Goal: Information Seeking & Learning: Learn about a topic

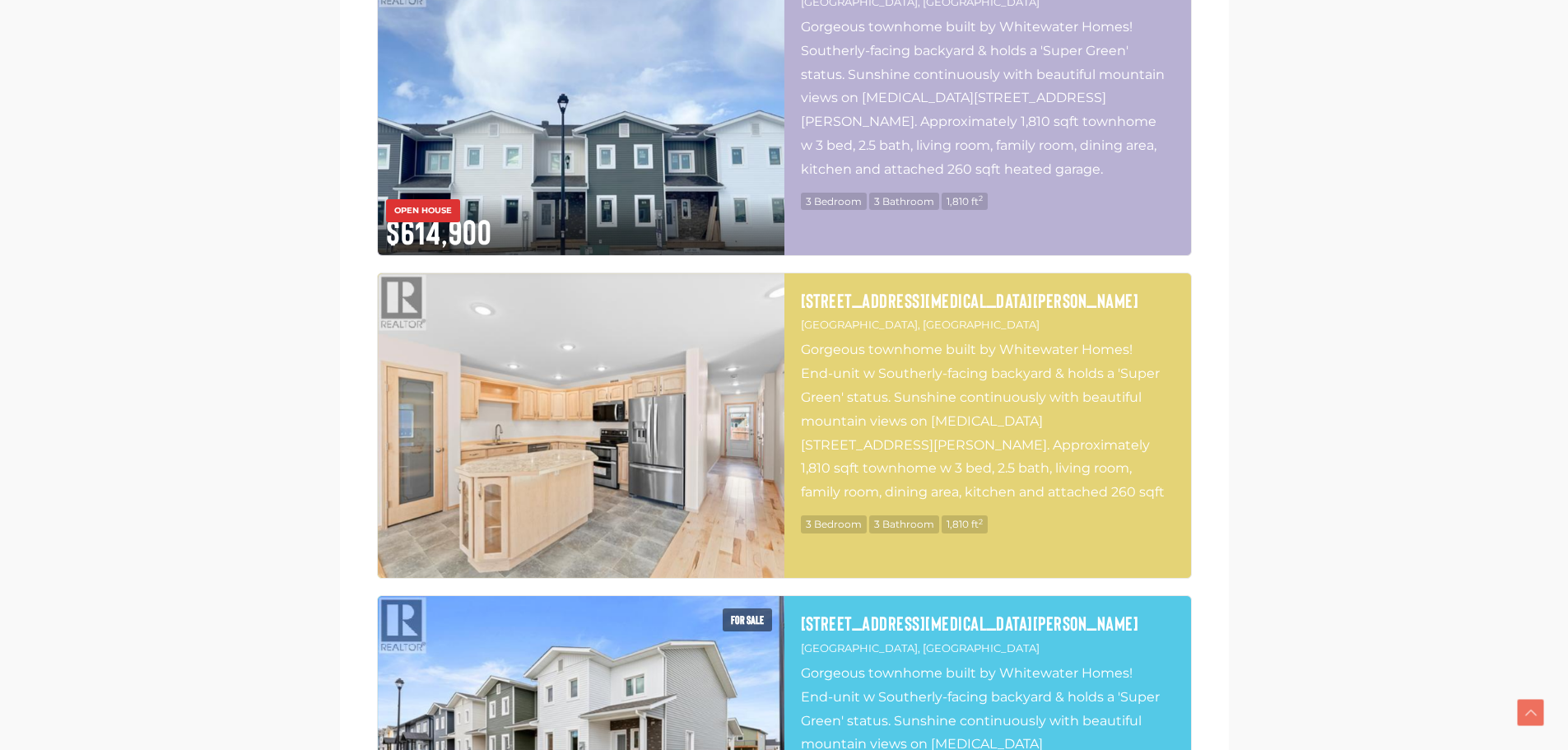
scroll to position [2140, 0]
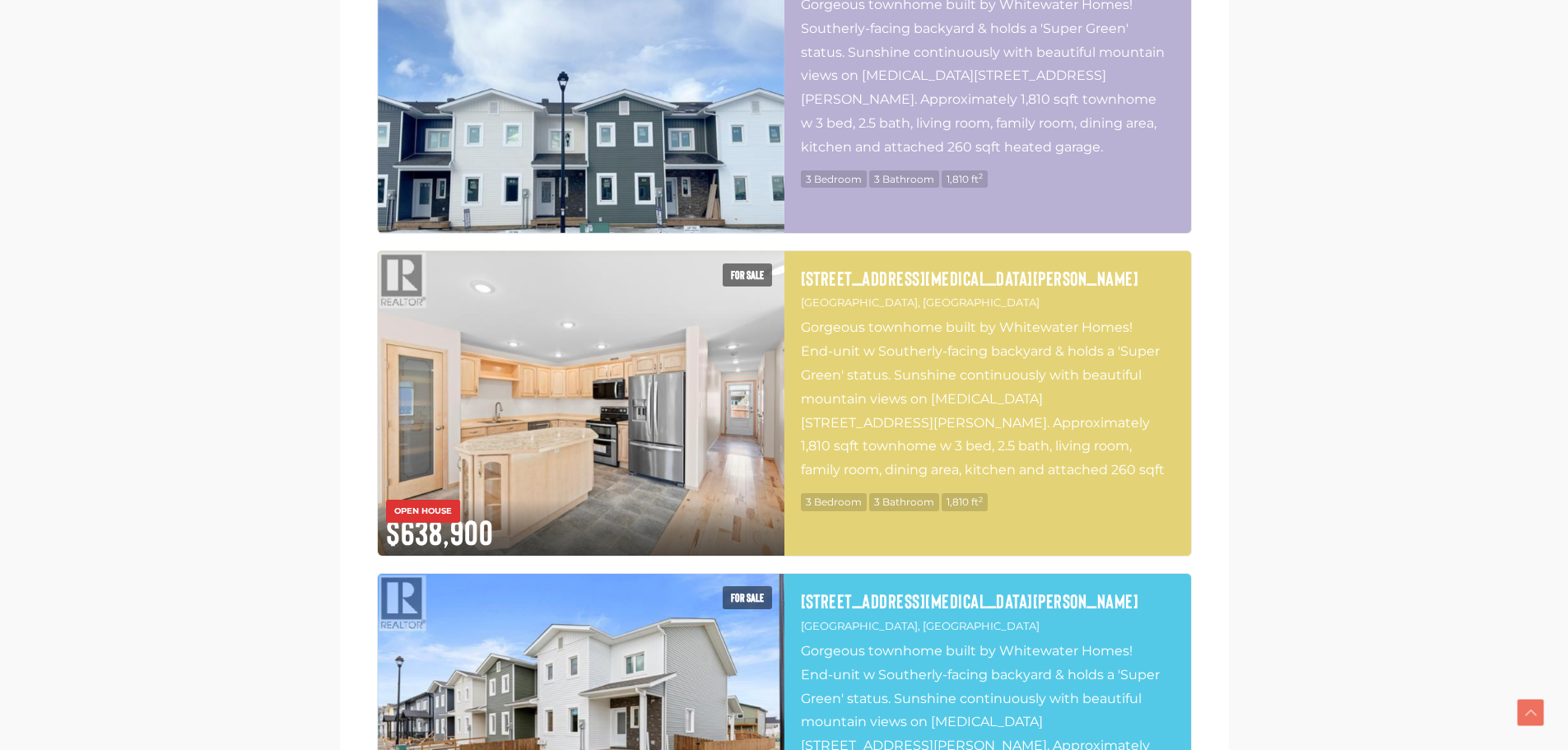
click at [661, 111] on img at bounding box center [581, 80] width 407 height 305
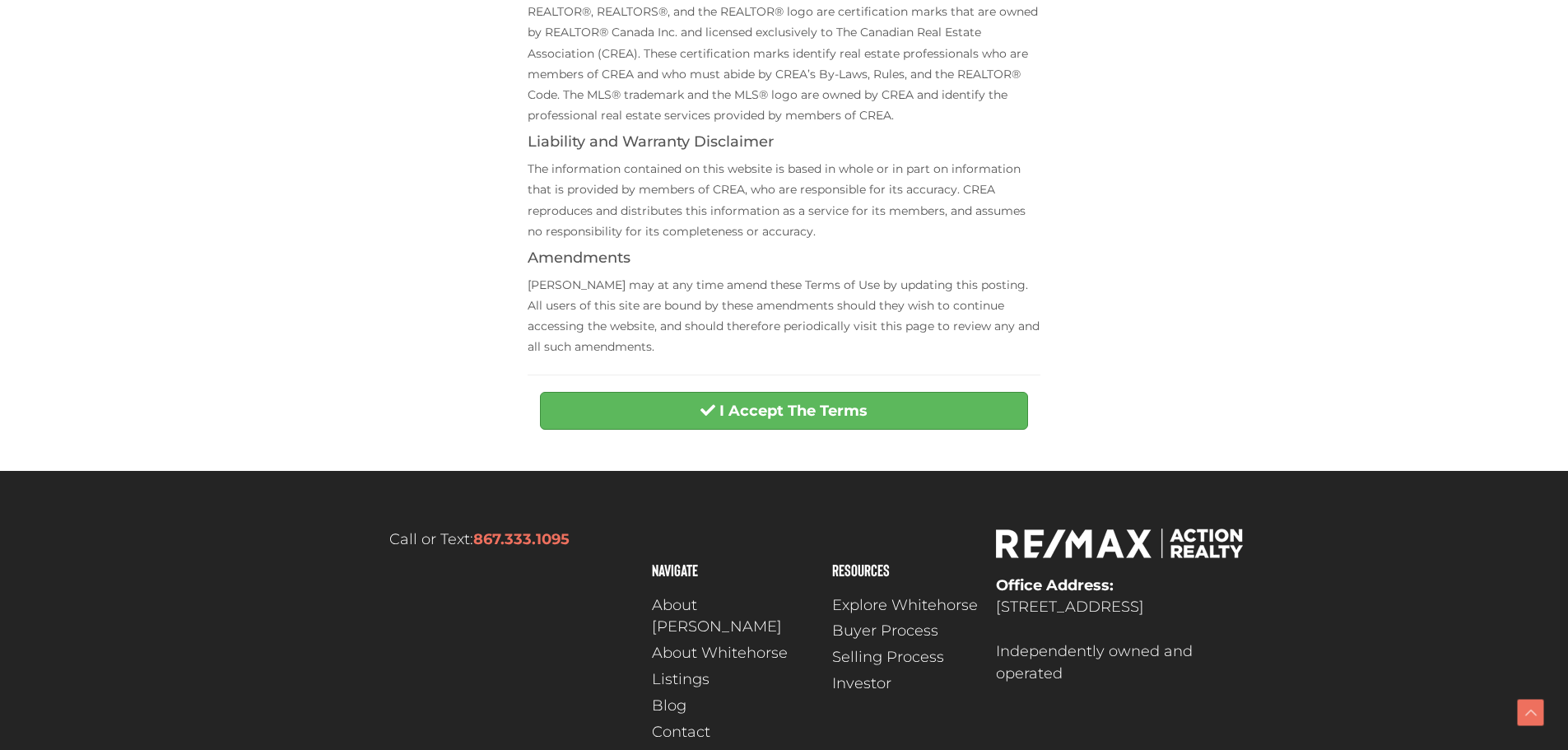
scroll to position [576, 0]
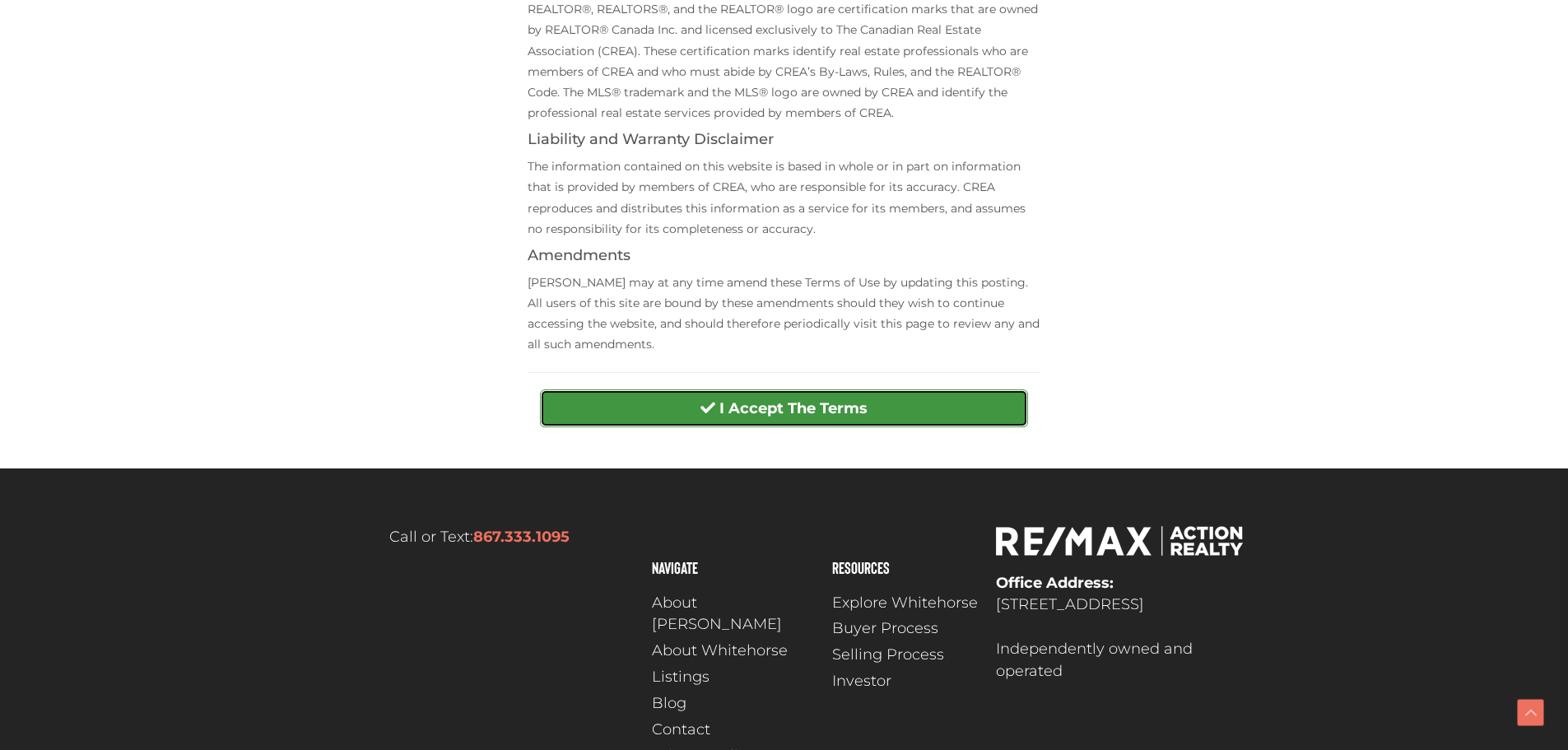
click at [879, 418] on button "I Accept The Terms" at bounding box center [784, 408] width 488 height 38
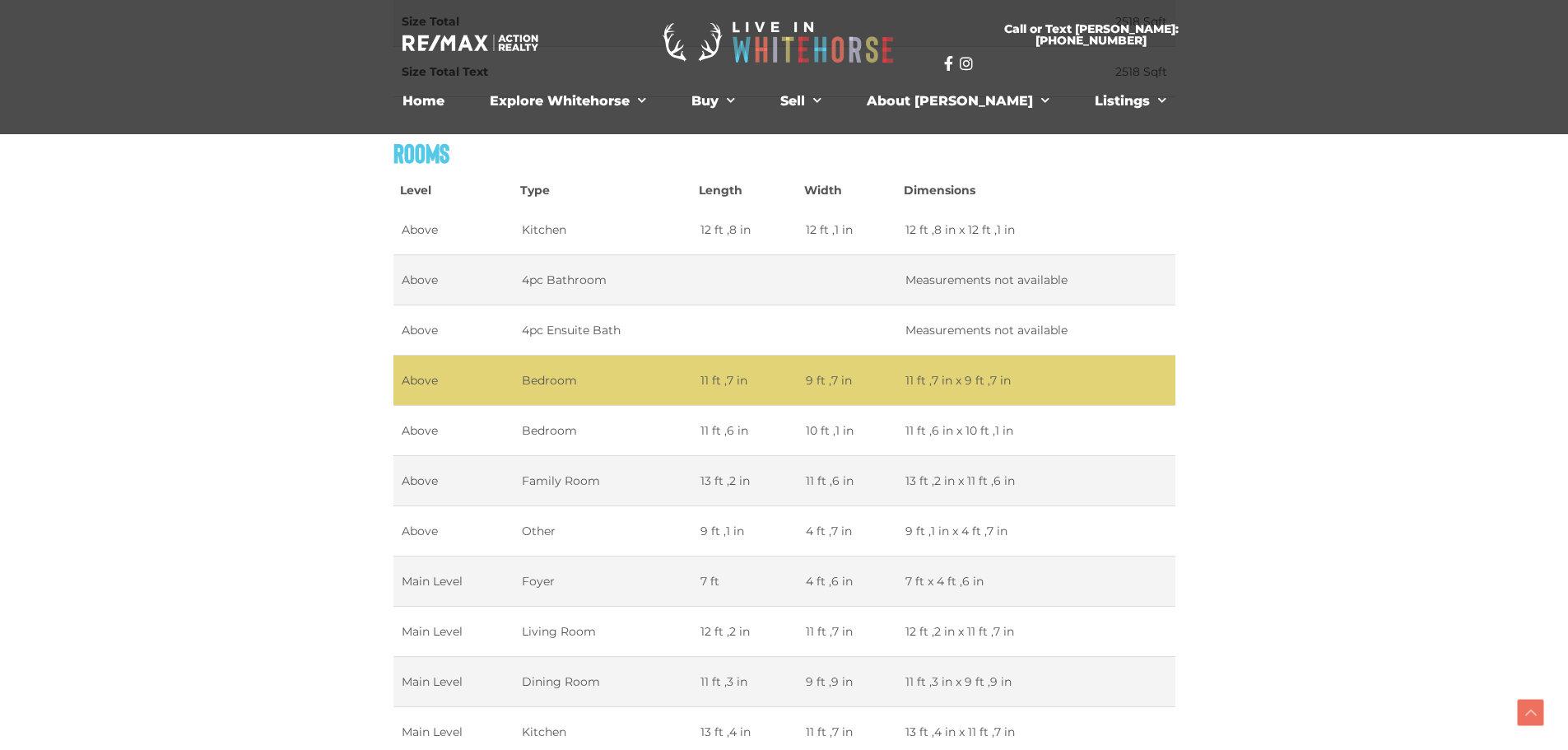
scroll to position [3127, 0]
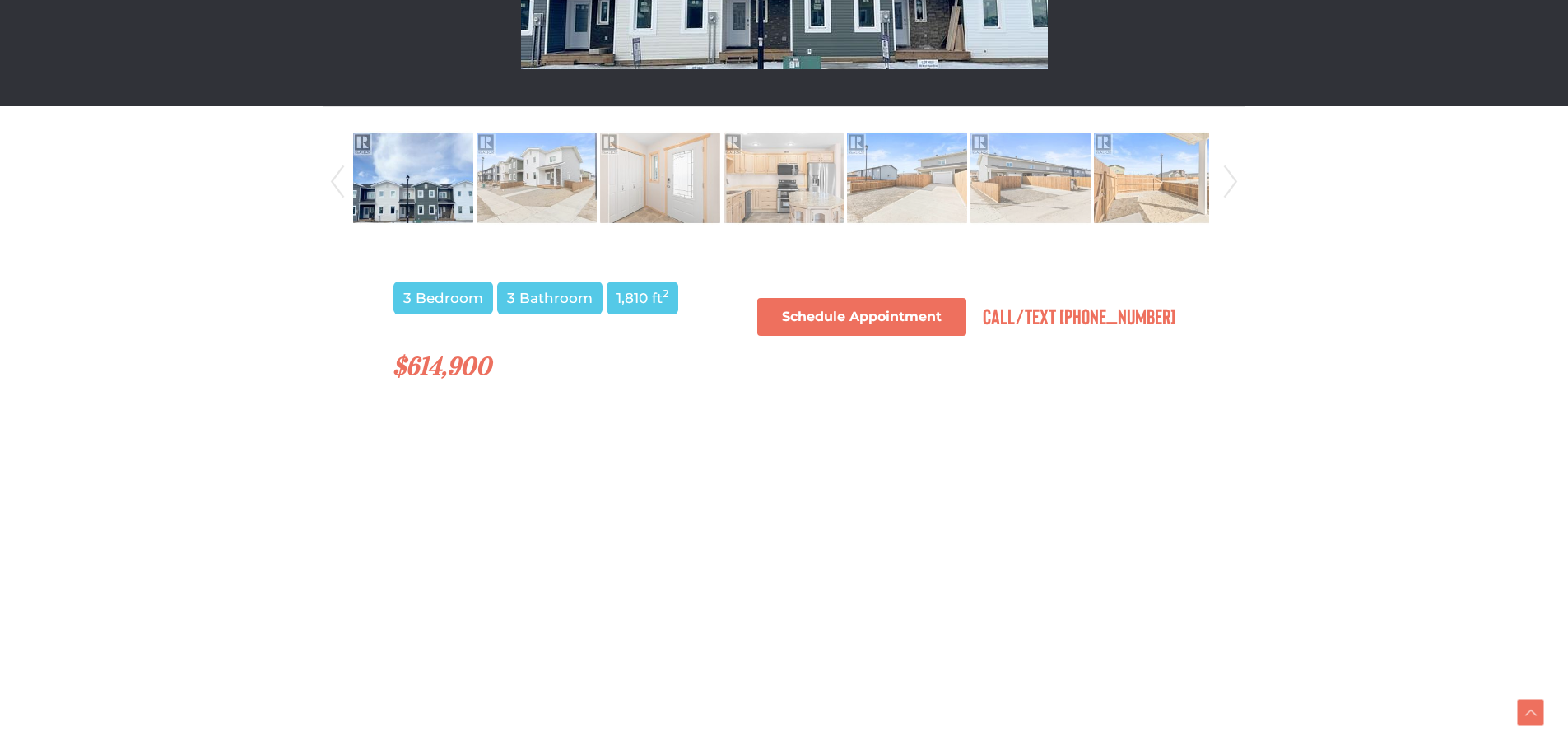
scroll to position [823, 0]
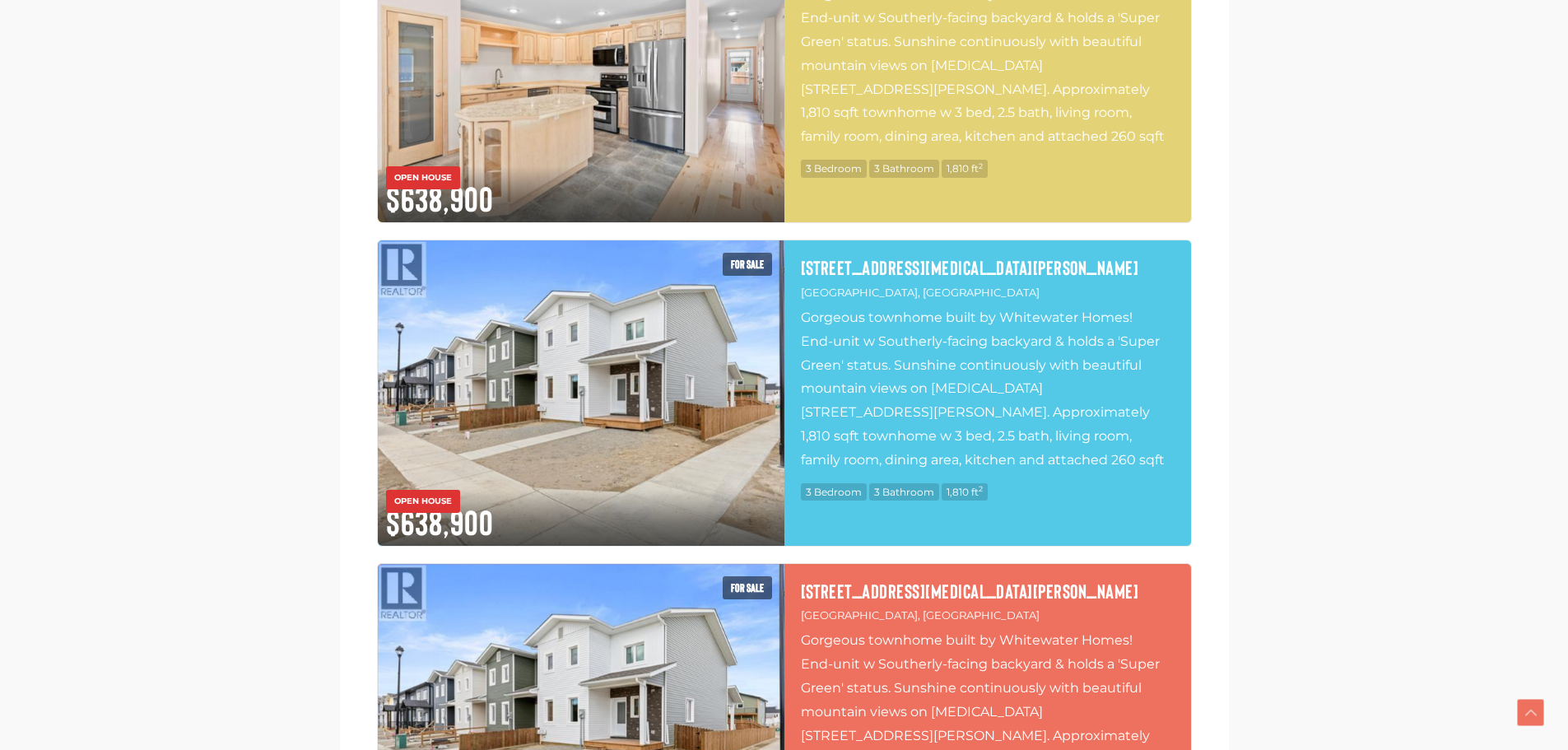
scroll to position [2551, 0]
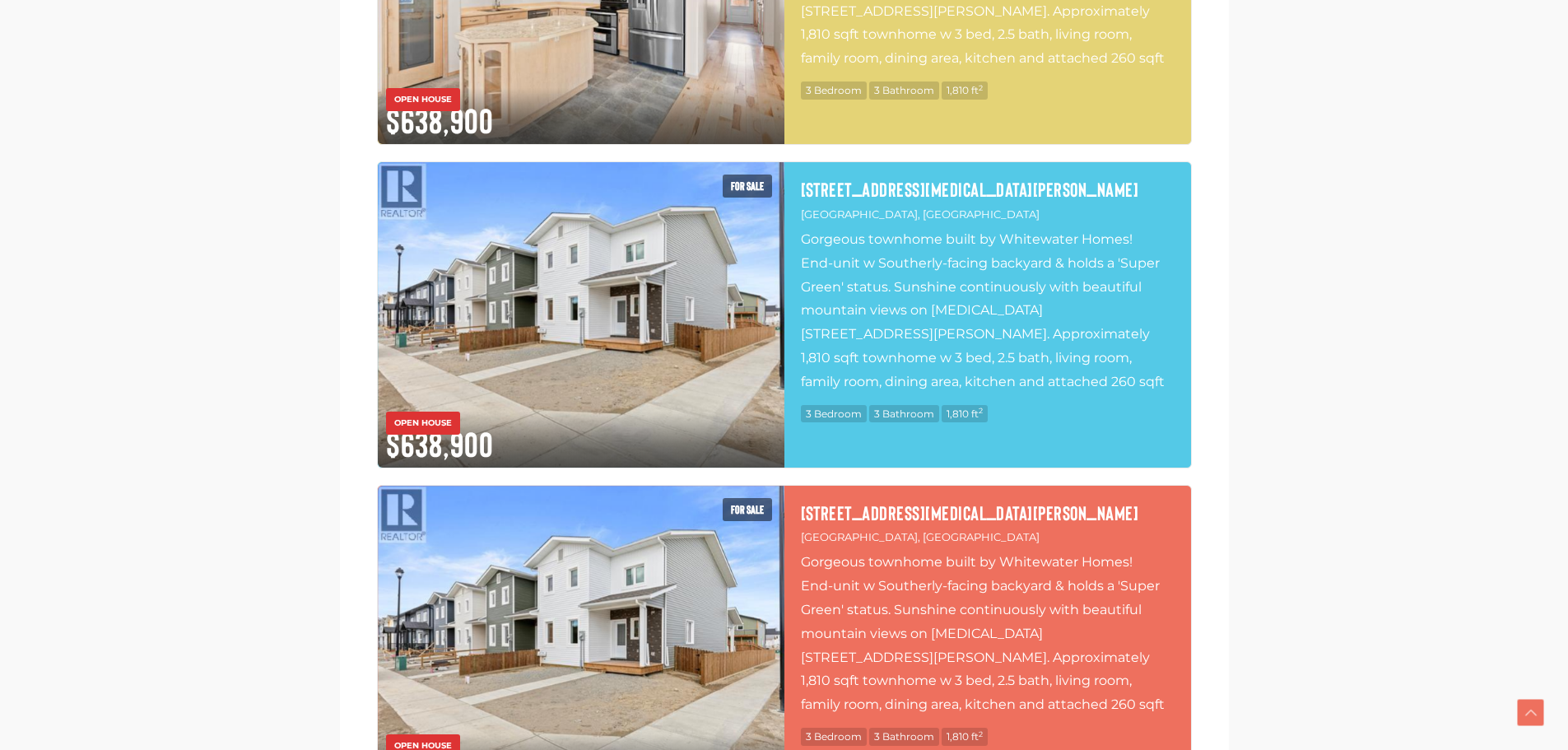
click at [876, 337] on p "Gorgeous townhome built by Whitewater Homes! End-unit w Southerly-facing backya…" at bounding box center [988, 310] width 374 height 165
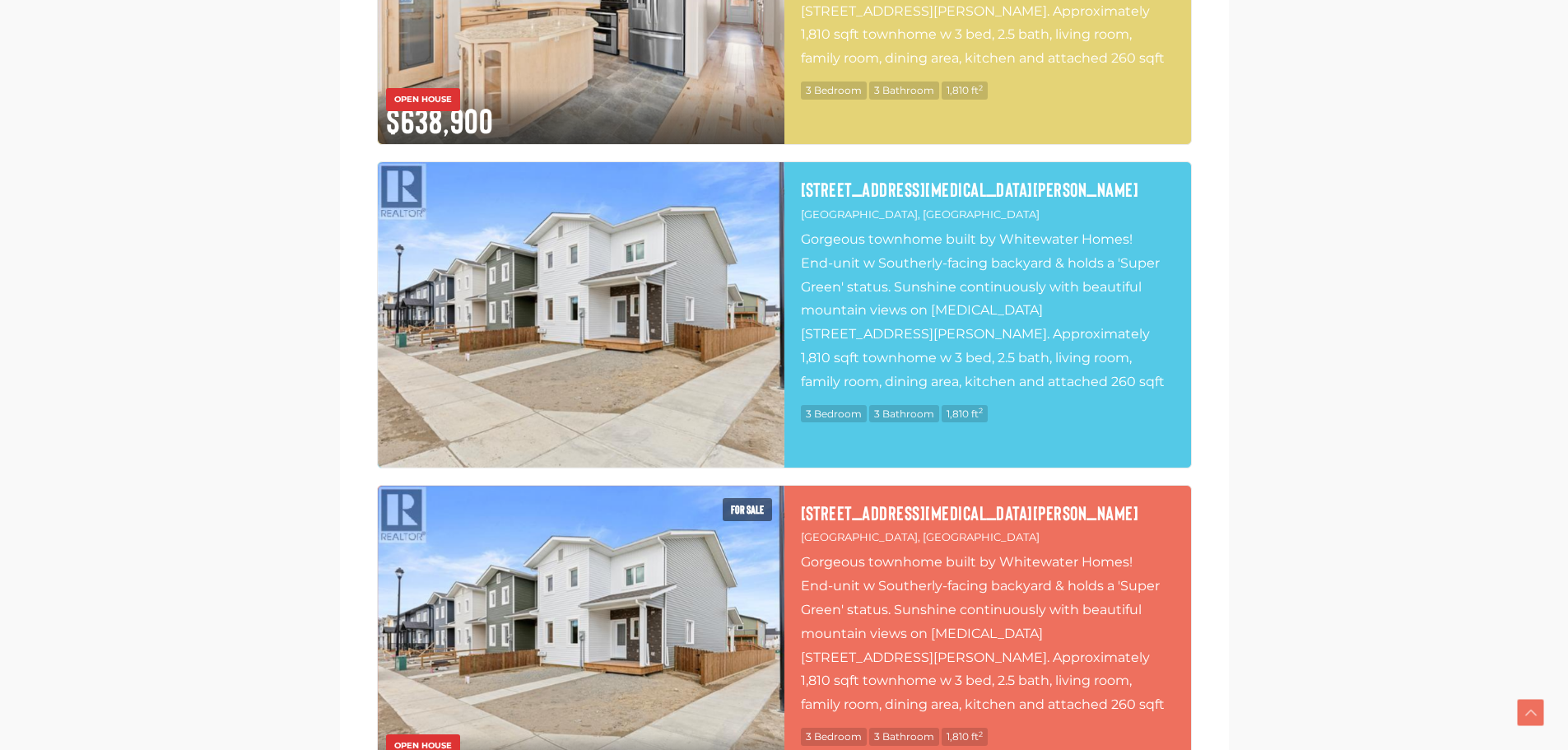
click at [575, 320] on img at bounding box center [581, 315] width 407 height 305
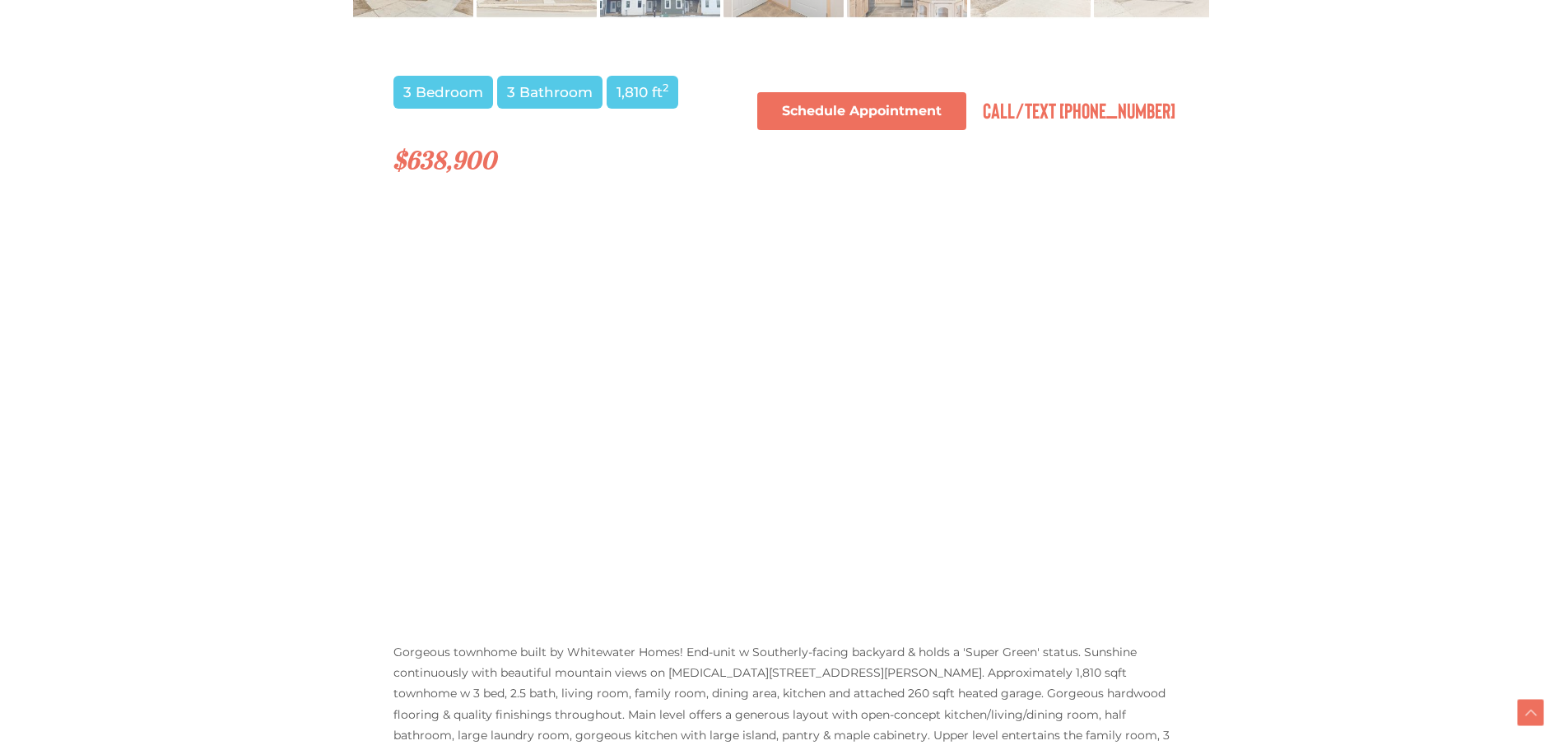
scroll to position [1070, 0]
